Goal: Task Accomplishment & Management: Manage account settings

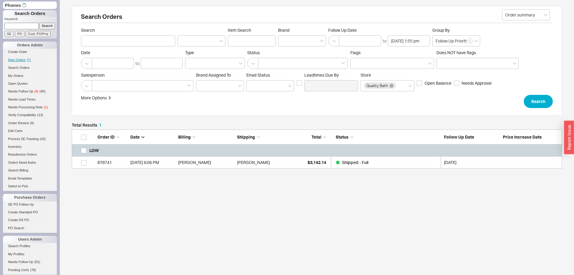
click at [25, 56] on li "Create Order" at bounding box center [30, 53] width 54 height 8
click at [24, 59] on span "New Orders" at bounding box center [17, 60] width 18 height 4
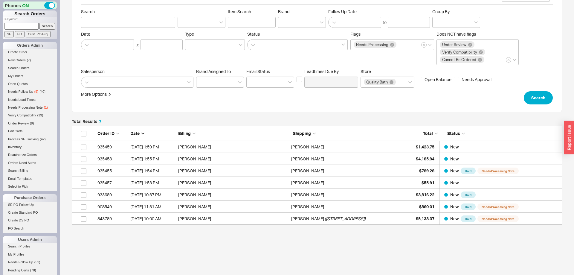
scroll to position [37, 0]
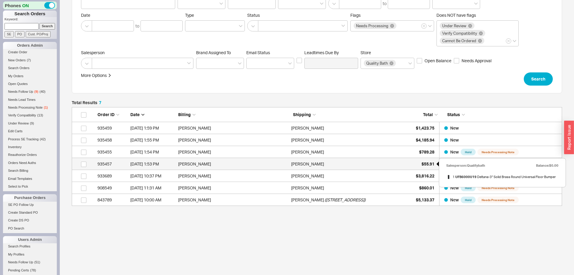
click at [424, 166] on div "$55.91" at bounding box center [419, 164] width 30 height 12
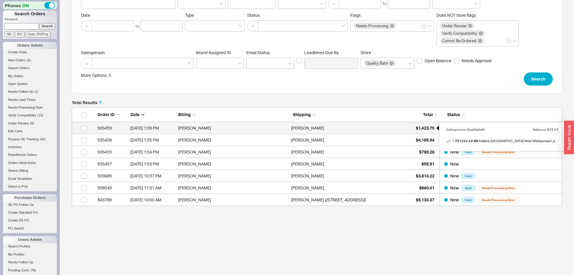
click at [422, 127] on span "$1,423.75" at bounding box center [425, 127] width 19 height 5
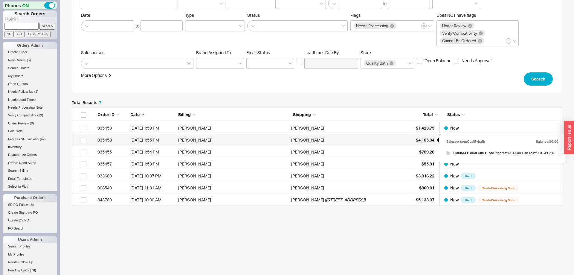
click at [423, 136] on div "$4,185.94" at bounding box center [419, 140] width 30 height 12
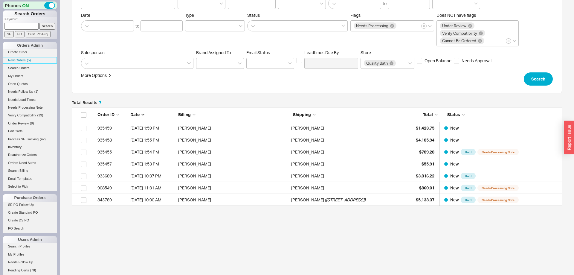
click at [23, 60] on span "New Orders" at bounding box center [17, 60] width 18 height 4
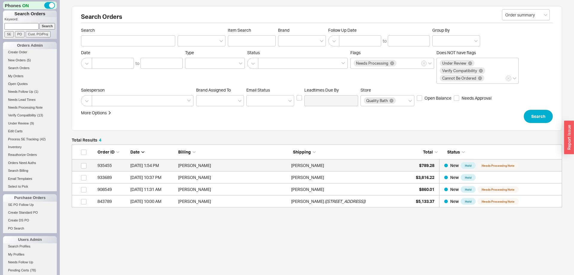
scroll to position [63, 490]
click at [27, 27] on input at bounding box center [21, 26] width 34 height 6
paste input "985948"
type input "985948"
click at [42, 28] on input "Search" at bounding box center [47, 26] width 16 height 6
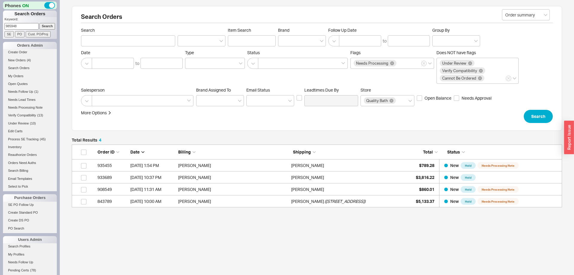
type input "985948"
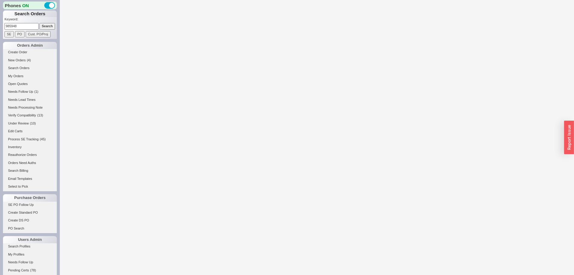
select select "*"
select select "LOW"
select select "3"
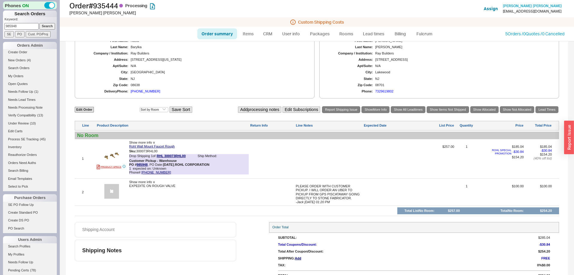
select select "*"
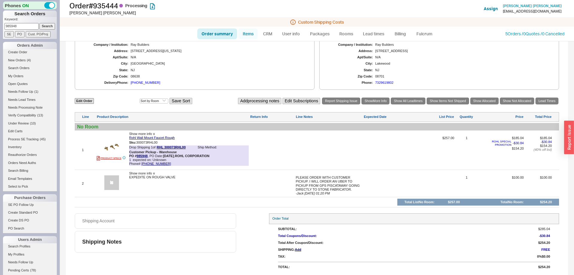
click at [243, 30] on link "Items" at bounding box center [247, 33] width 19 height 11
select select "3"
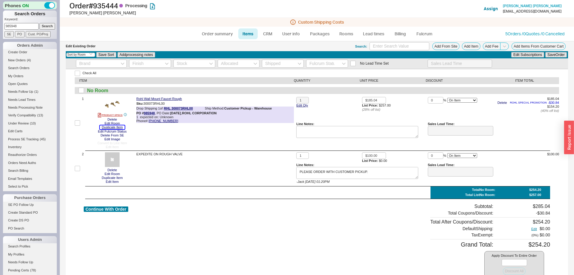
click at [109, 128] on button "Duplicate Item" at bounding box center [112, 127] width 25 height 4
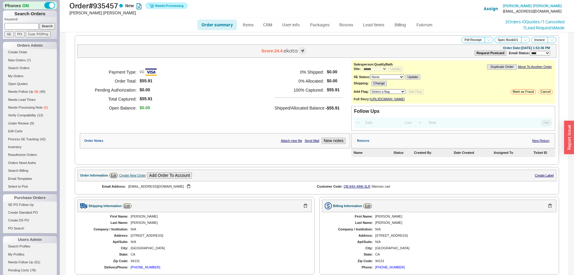
select select "*"
select select "LOW"
select select "3"
click at [510, 22] on link "2 Orders / 0 Quotes / 1 Cancelled" at bounding box center [534, 21] width 59 height 5
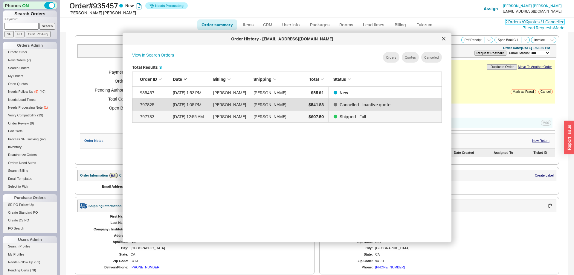
scroll to position [183, 319]
drag, startPoint x: 445, startPoint y: 41, endPoint x: 441, endPoint y: 39, distance: 4.3
click at [444, 41] on div at bounding box center [444, 39] width 10 height 10
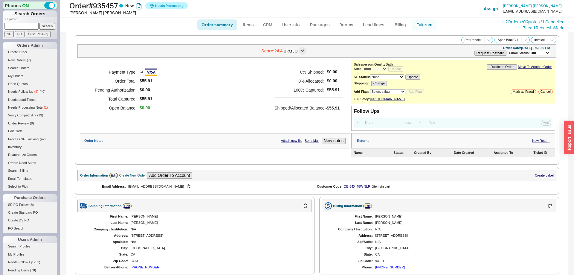
click at [424, 24] on link "Fulcrum" at bounding box center [424, 24] width 25 height 11
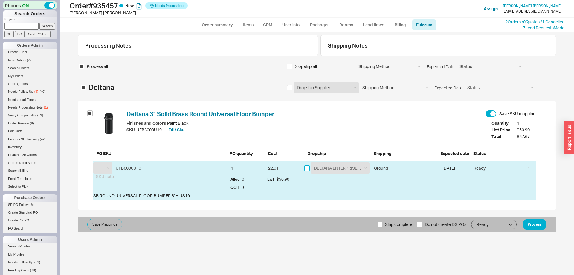
click at [306, 168] on input "checkbox" at bounding box center [306, 167] width 5 height 5
checkbox input "true"
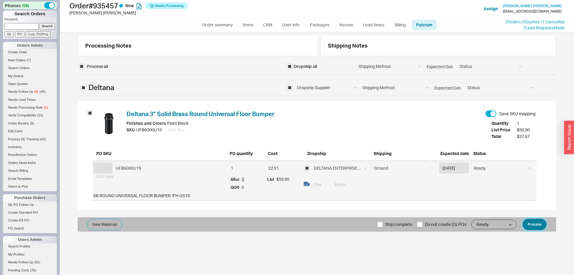
click at [528, 224] on button "Process" at bounding box center [535, 224] width 24 height 11
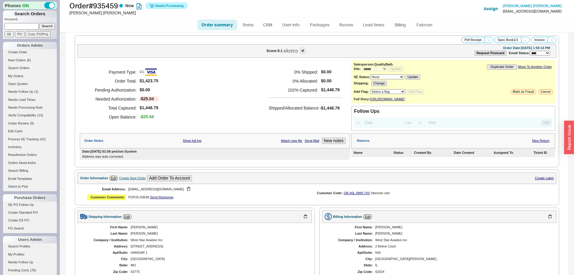
select select "*"
select select "LOW"
select select "3"
click at [428, 24] on link "Fulcrum" at bounding box center [424, 24] width 25 height 11
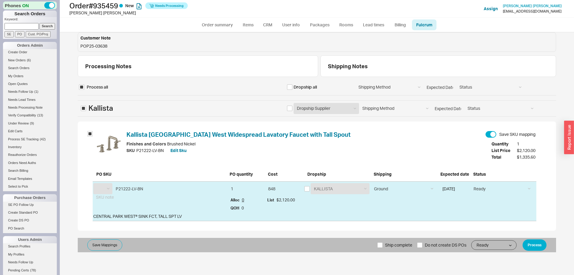
select select "KLS"
click at [533, 242] on button "Process" at bounding box center [535, 244] width 24 height 11
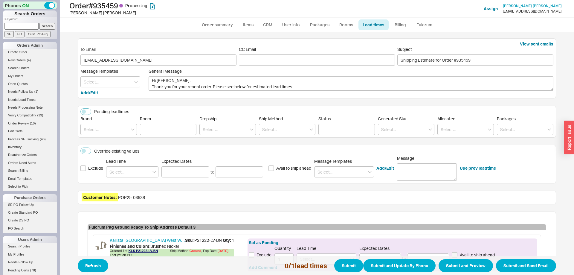
scroll to position [55, 0]
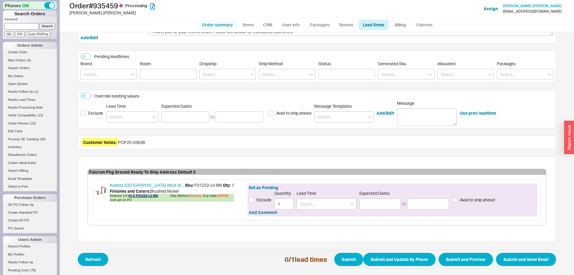
click at [223, 24] on link "Order summary" at bounding box center [217, 24] width 40 height 11
select select "*"
select select "LOW"
select select "3"
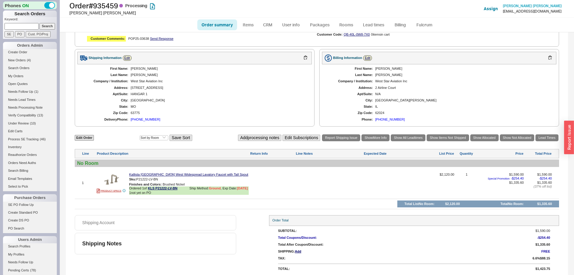
scroll to position [193, 0]
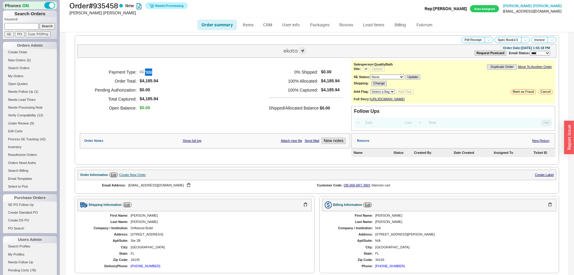
select select "*"
select select "LOW"
select select "3"
select select "*"
click at [370, 89] on select "Select a flag Under Review Hold Verify Compatibility Cannot Be Ordered" at bounding box center [387, 91] width 35 height 5
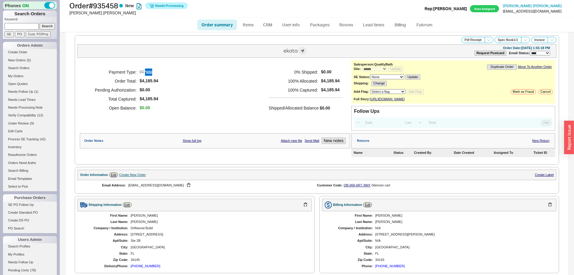
select select "10"
click option "Under Review" at bounding box center [0, 0] width 0 height 0
click at [418, 94] on button "Add Flag" at bounding box center [415, 91] width 17 height 5
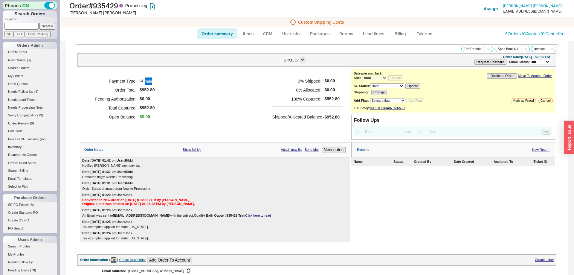
select select "*"
select select "LOW"
select select "3"
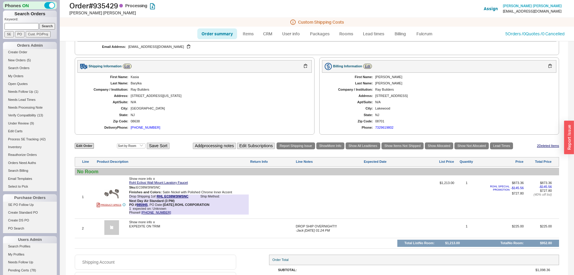
scroll to position [271, 0]
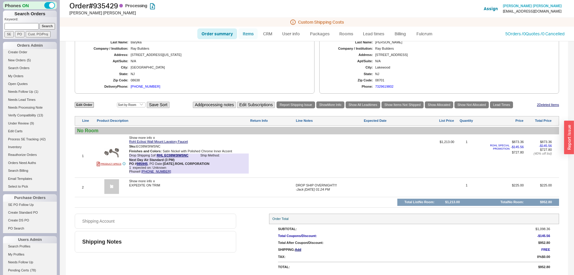
click at [252, 31] on link "Items" at bounding box center [247, 33] width 19 height 11
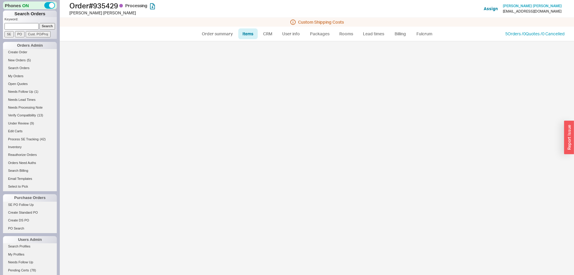
select select "3"
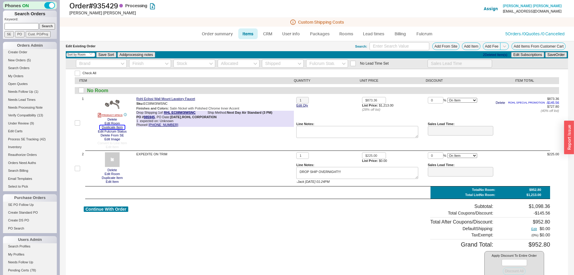
click at [120, 126] on button "Duplicate Item" at bounding box center [112, 127] width 25 height 4
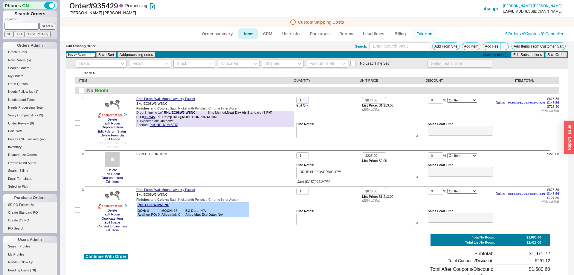
click at [426, 37] on link "Fulcrum" at bounding box center [424, 33] width 25 height 11
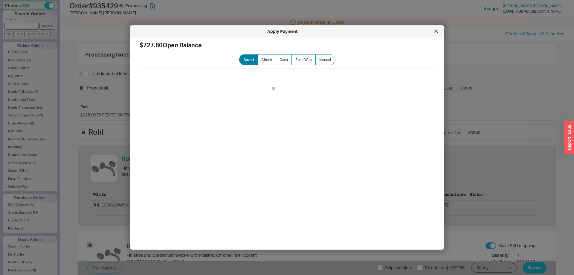
select select "RHL"
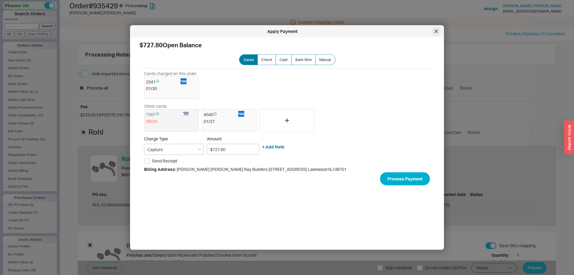
click at [436, 28] on div at bounding box center [436, 32] width 10 height 10
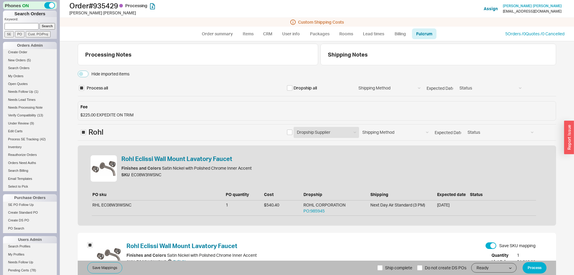
scroll to position [94, 0]
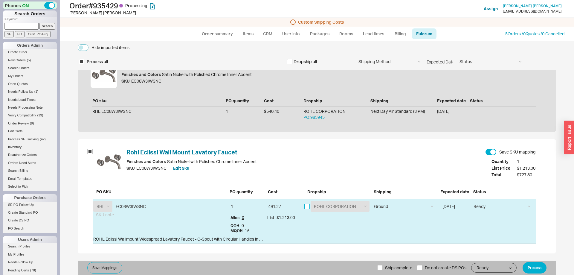
click at [308, 207] on input "checkbox" at bounding box center [306, 206] width 5 height 5
checkbox input "true"
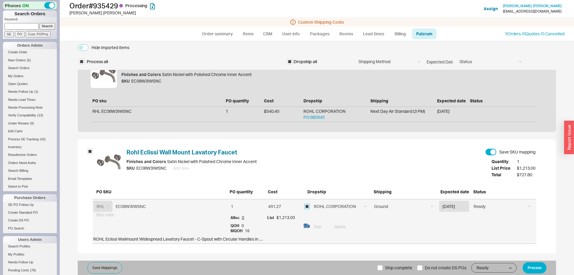
checkbox input "true"
click at [311, 201] on select "ROHL CORPORATION UTICA AVE. PLBG SUPPY CORP. General Plumbing Supply 985945 - R…" at bounding box center [340, 206] width 59 height 11
select select "768"
click option "General Plumbing Supply" at bounding box center [0, 0] width 0 height 0
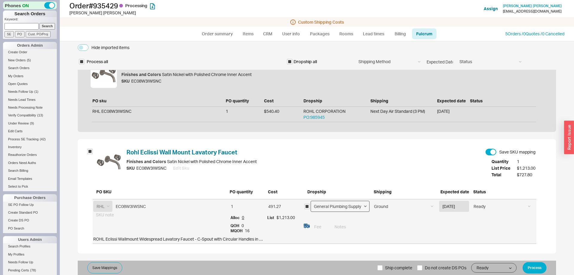
type input "606.5"
click at [371, 201] on select "Ground LTL Our Truck --------------- Customer Pickup - Showroom Customer Pickup…" at bounding box center [403, 206] width 65 height 11
select select "12"
click option "Customer Pickup - Warehouse" at bounding box center [0, 0] width 0 height 0
click at [381, 227] on input at bounding box center [433, 226] width 205 height 11
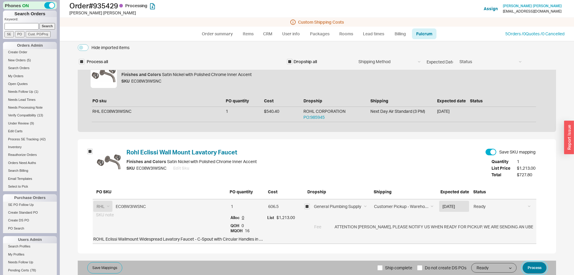
type input "ATTENTION LAURIE, PLEASE NOTIFY US WHEN READY FOR PICKUP. WE ARE SENDING AN UBE…"
click at [531, 266] on button "Process" at bounding box center [535, 267] width 24 height 11
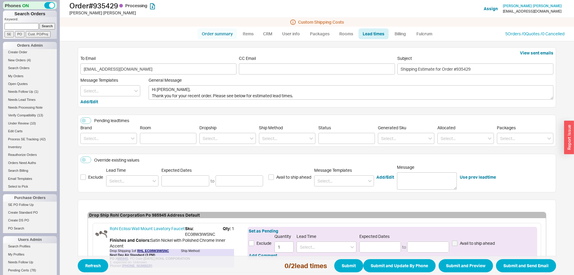
click at [230, 31] on link "Order summary" at bounding box center [217, 33] width 40 height 11
select select "*"
select select "LOW"
select select "3"
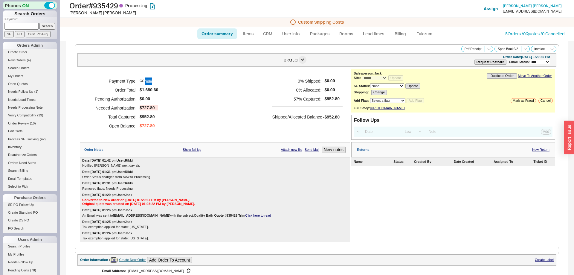
scroll to position [305, 0]
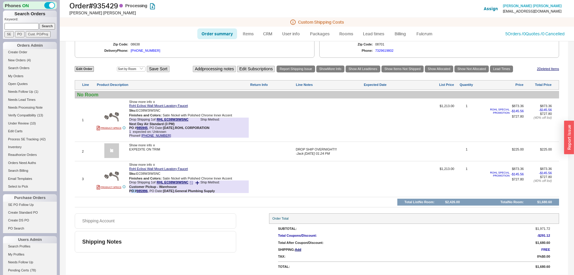
drag, startPoint x: 132, startPoint y: 192, endPoint x: 136, endPoint y: 192, distance: 3.9
click at [136, 192] on b "PO # 985996" at bounding box center [138, 191] width 19 height 4
click at [131, 192] on b "PO # 985996" at bounding box center [138, 191] width 19 height 4
drag, startPoint x: 131, startPoint y: 192, endPoint x: 138, endPoint y: 192, distance: 6.9
click at [138, 192] on b "PO # 985996" at bounding box center [138, 191] width 19 height 4
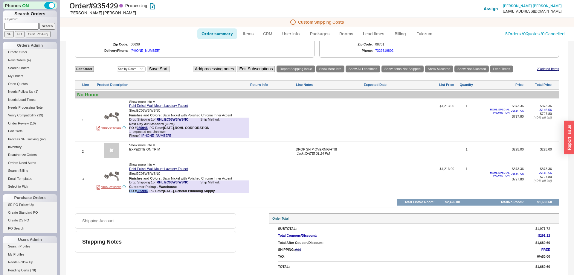
copy b "PO # 985996"
click at [250, 34] on link "Items" at bounding box center [247, 33] width 19 height 11
select select "3"
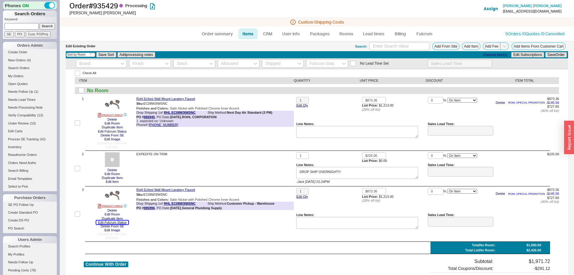
click at [118, 223] on button "Edit Fulcrum Status" at bounding box center [112, 222] width 32 height 4
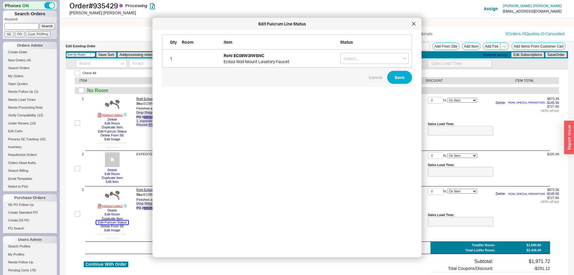
scroll to position [213, 259]
drag, startPoint x: 356, startPoint y: 51, endPoint x: 357, endPoint y: 57, distance: 7.0
click at [356, 51] on div "1 Rohl EC08W3IWSNC Eclissi Wall Mount Lavatory Faucet" at bounding box center [287, 59] width 250 height 18
click at [357, 57] on input "grid" at bounding box center [374, 58] width 68 height 11
click at [351, 73] on div "On Hold" at bounding box center [374, 70] width 68 height 11
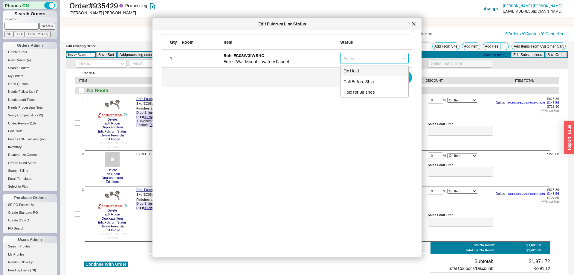
type input "On Hold"
click at [393, 85] on span "Cancel Save" at bounding box center [287, 77] width 250 height 19
click at [394, 81] on button "Save" at bounding box center [399, 77] width 25 height 13
click at [414, 23] on icon at bounding box center [414, 24] width 4 height 4
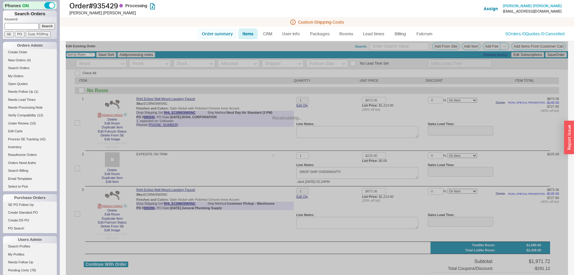
click at [212, 35] on link "Order summary" at bounding box center [217, 33] width 40 height 11
select select "*"
select select "LOW"
select select "3"
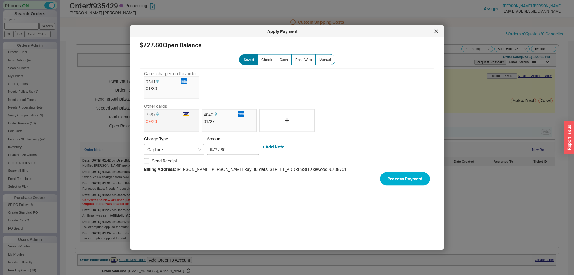
click at [472, 146] on div at bounding box center [287, 137] width 574 height 275
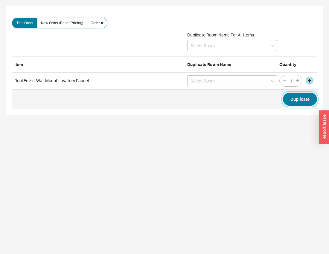
click at [293, 102] on button "Duplicate" at bounding box center [300, 99] width 34 height 13
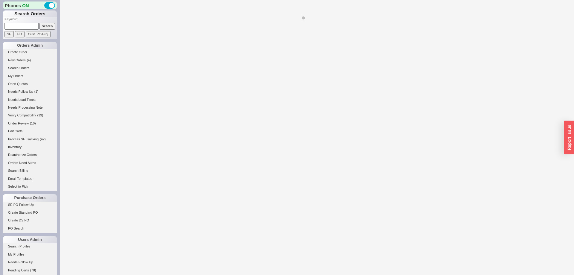
select select "*"
select select "LOW"
select select "3"
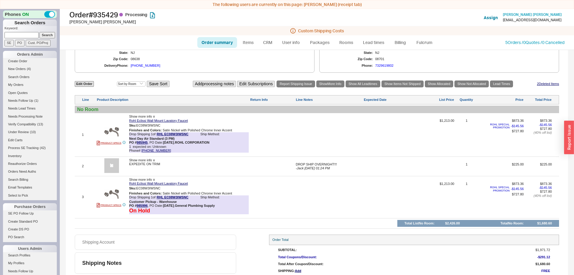
scroll to position [312, 0]
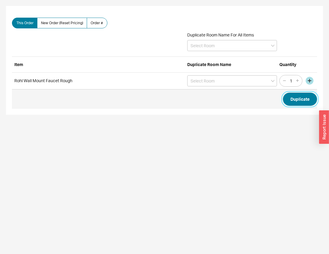
click at [299, 102] on button "Duplicate" at bounding box center [300, 99] width 34 height 13
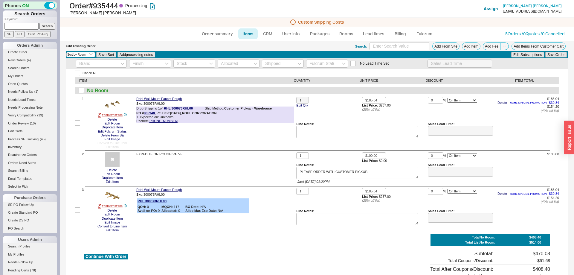
select select "3"
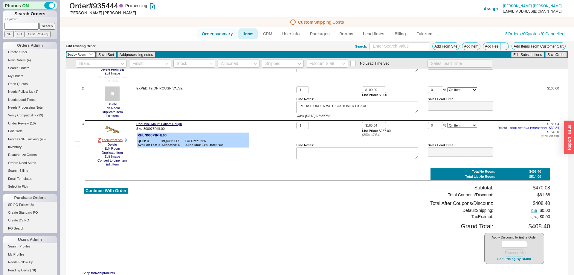
drag, startPoint x: 223, startPoint y: 40, endPoint x: 224, endPoint y: 36, distance: 4.3
click at [223, 39] on ul "Order summary Items CRM User info Packages Rooms Lead times Billing Fulcrum" at bounding box center [317, 34] width 244 height 14
click at [224, 34] on link "Order summary" at bounding box center [217, 33] width 40 height 11
select select "*"
select select "LOW"
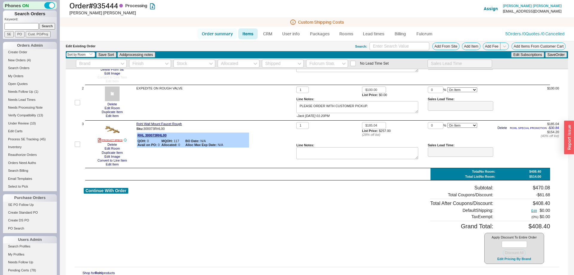
select select "3"
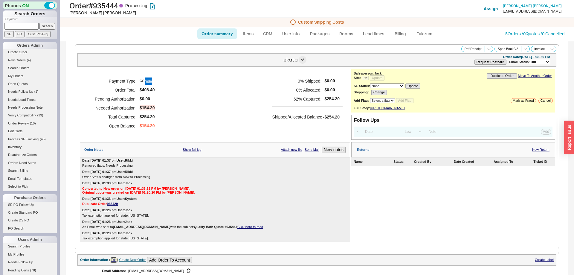
select select "*"
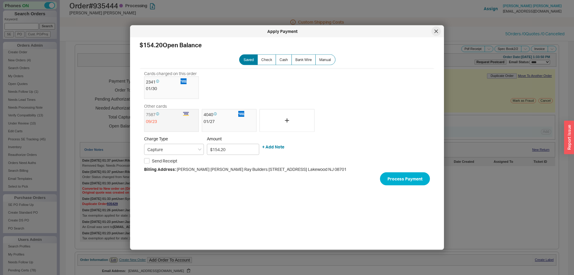
click at [438, 30] on div at bounding box center [436, 32] width 10 height 10
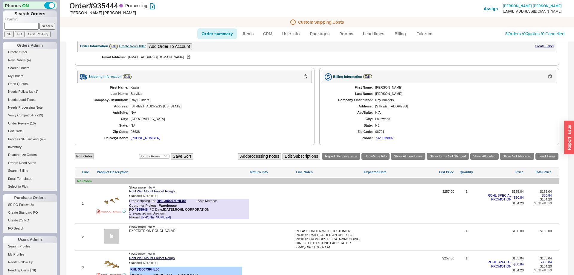
scroll to position [305, 0]
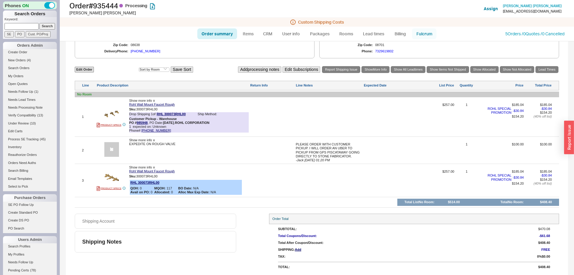
click at [422, 32] on link "Fulcrum" at bounding box center [424, 33] width 25 height 11
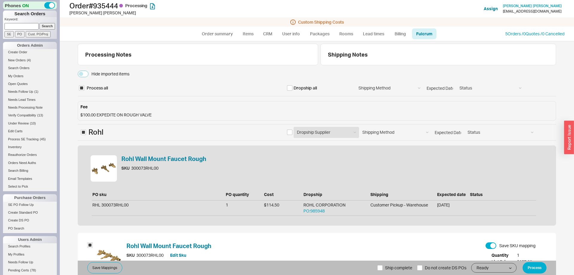
scroll to position [94, 0]
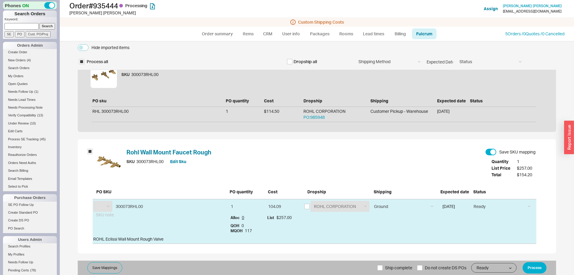
select select "RHL"
click at [308, 208] on input "checkbox" at bounding box center [306, 206] width 5 height 5
checkbox input "true"
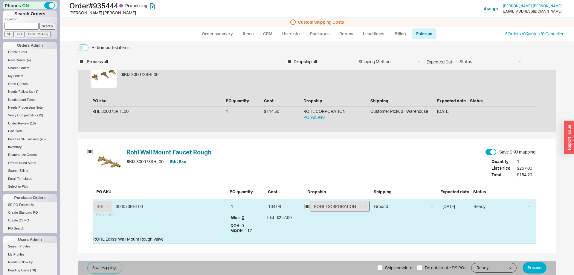
click at [311, 201] on select "ROHL CORPORATION UTICA AVE. PLBG SUPPY CORP. General Plumbing Supply 985948 - R…" at bounding box center [340, 206] width 59 height 11
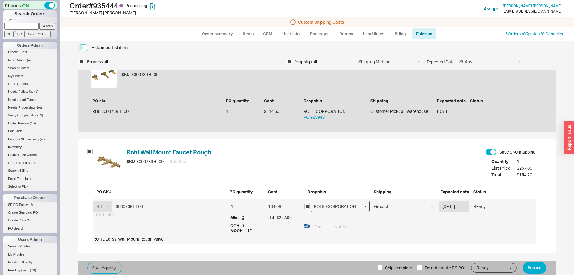
select select "768"
click option "General Plumbing Supply" at bounding box center [0, 0] width 0 height 0
type input "128.5"
click at [344, 225] on input at bounding box center [433, 226] width 205 height 11
click at [371, 201] on select "Ground LTL Our Truck --------------- Customer Pickup - Showroom Customer Pickup…" at bounding box center [403, 206] width 65 height 11
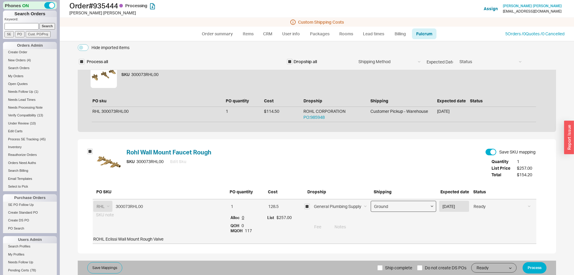
click at [382, 207] on select "Ground LTL Our Truck --------------- Customer Pickup - Showroom Customer Pickup…" at bounding box center [403, 206] width 65 height 11
click at [371, 201] on select "Ground LTL Our Truck --------------- Customer Pickup - Showroom Customer Pickup…" at bounding box center [403, 206] width 65 height 11
select select "12"
click option "Customer Pickup - Warehouse" at bounding box center [0, 0] width 0 height 0
click at [390, 228] on input at bounding box center [433, 226] width 205 height 11
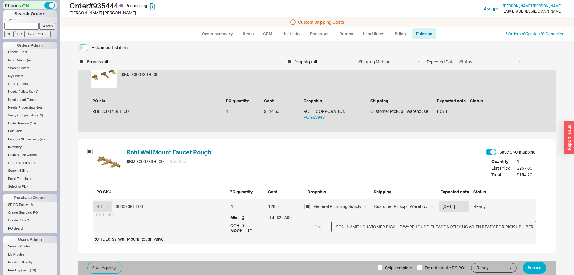
scroll to position [0, 36]
type input "ATTENTION LAURIE!! CUSTOMER PICK UP WAREHOUSE. PLEASE NOTIFY US WHEN READY FOR …"
click at [536, 268] on button "Process" at bounding box center [535, 267] width 24 height 11
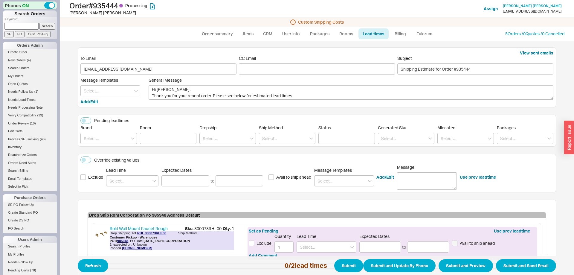
scroll to position [107, 0]
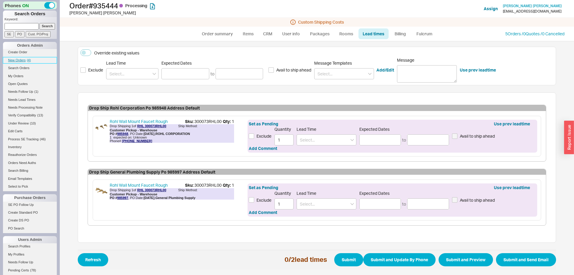
click at [25, 62] on span "New Orders" at bounding box center [17, 60] width 18 height 4
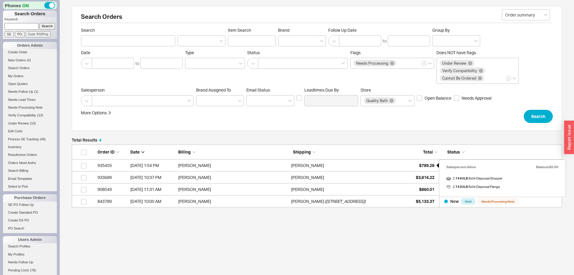
scroll to position [1, 0]
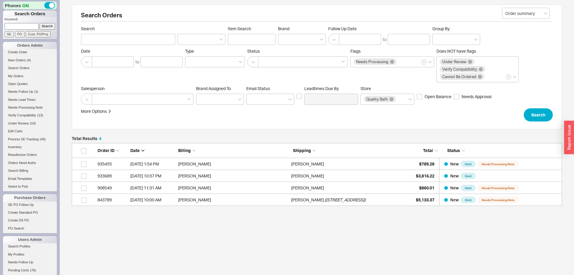
click at [19, 64] on li "New Orders ( 4 )" at bounding box center [30, 61] width 54 height 8
click at [25, 56] on li "Create Order" at bounding box center [30, 53] width 54 height 8
click at [25, 59] on span "New Orders" at bounding box center [17, 60] width 18 height 4
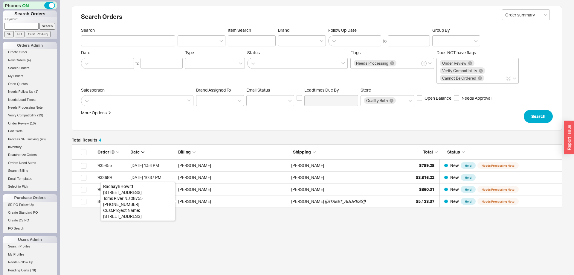
scroll to position [63, 490]
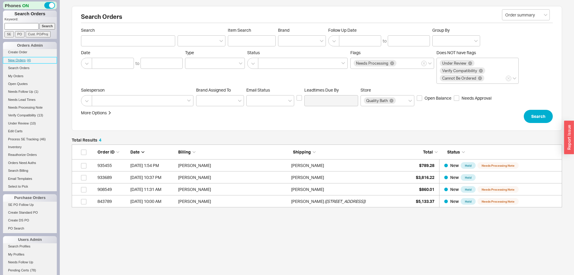
click at [18, 63] on link "New Orders ( 4 )" at bounding box center [30, 60] width 54 height 6
click at [17, 58] on link "New Orders ( 4 )" at bounding box center [30, 60] width 54 height 6
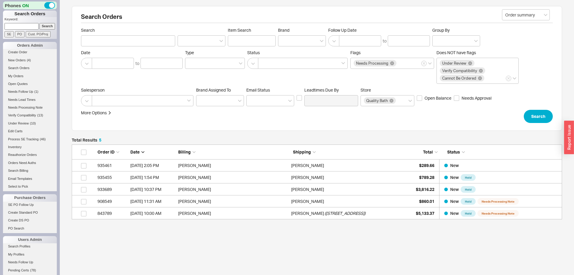
scroll to position [0, 0]
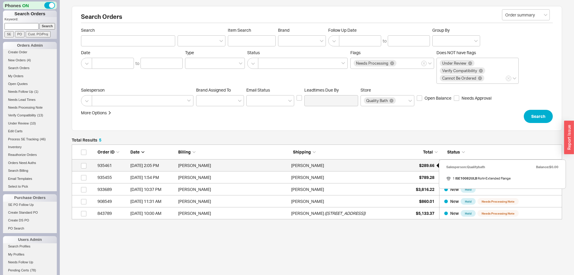
click at [422, 166] on span "$289.66" at bounding box center [426, 165] width 15 height 5
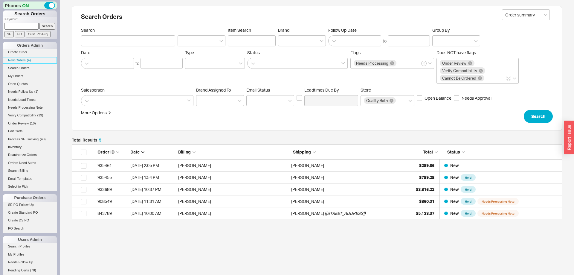
click at [22, 59] on span "New Orders" at bounding box center [17, 60] width 18 height 4
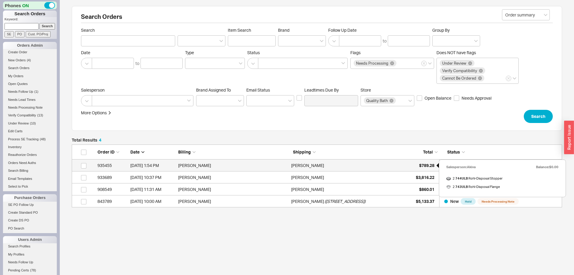
scroll to position [63, 490]
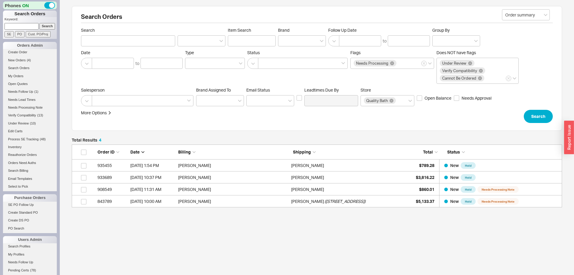
click at [21, 64] on li "New Orders ( 4 )" at bounding box center [30, 61] width 54 height 8
click at [20, 61] on span "New Orders" at bounding box center [17, 60] width 18 height 4
click at [19, 58] on link "New Orders ( 4 )" at bounding box center [30, 60] width 54 height 6
click at [18, 61] on span "New Orders" at bounding box center [17, 60] width 18 height 4
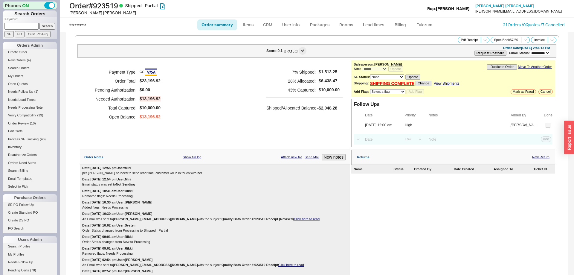
select select "**"
select select "*"
select select "LOW"
select select "3"
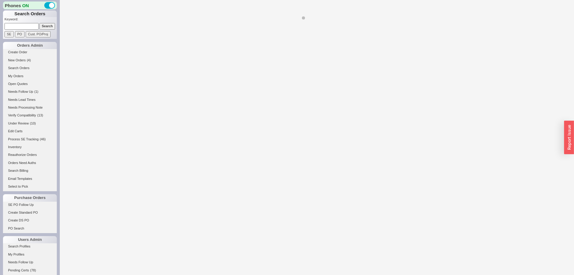
select select "*"
select select "LOW"
select select "3"
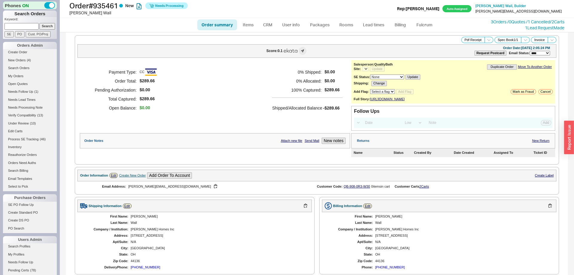
select select "*"
click at [430, 27] on link "Fulcrum" at bounding box center [424, 24] width 25 height 11
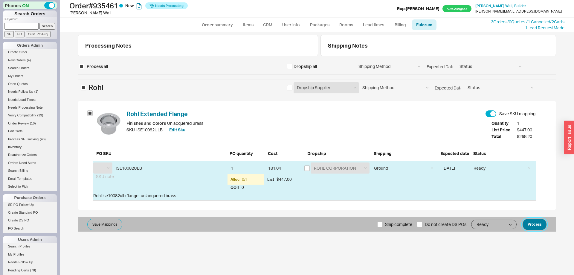
click at [538, 224] on button "Process" at bounding box center [535, 224] width 24 height 11
select select "RHL"
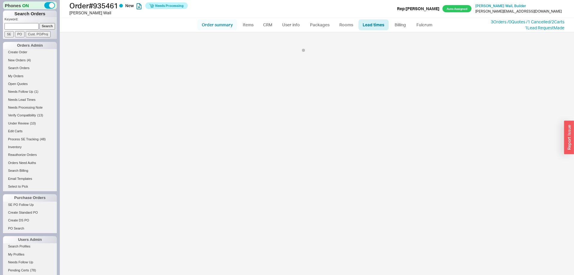
click at [224, 28] on link "Order summary" at bounding box center [217, 24] width 40 height 11
select select "*"
select select "LOW"
select select "3"
